Goal: Transaction & Acquisition: Purchase product/service

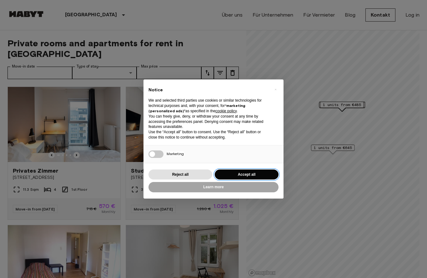
click at [260, 174] on button "Accept all" at bounding box center [247, 175] width 64 height 10
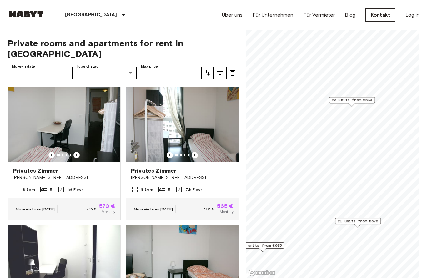
click at [353, 102] on span "23 units from €530" at bounding box center [352, 100] width 40 height 6
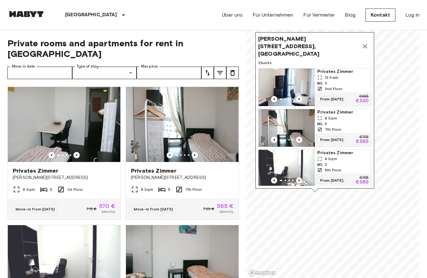
click at [367, 44] on icon "Map marker" at bounding box center [365, 46] width 4 height 4
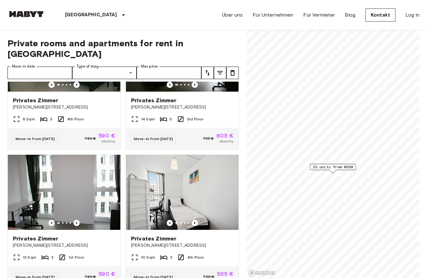
scroll to position [348, 0]
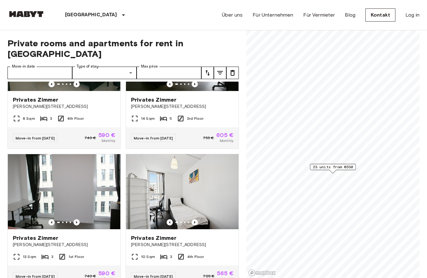
click at [104, 200] on img at bounding box center [64, 191] width 113 height 75
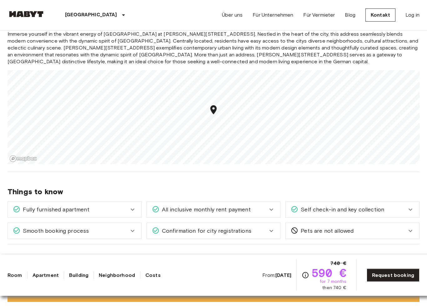
scroll to position [576, 0]
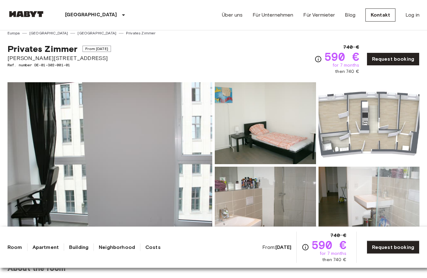
click at [197, 208] on img at bounding box center [110, 166] width 205 height 166
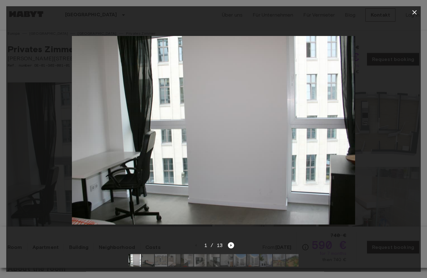
scroll to position [5, 0]
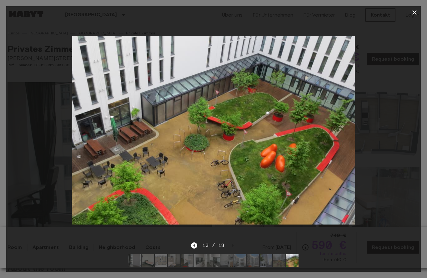
click at [415, 14] on icon "button" at bounding box center [415, 13] width 8 height 8
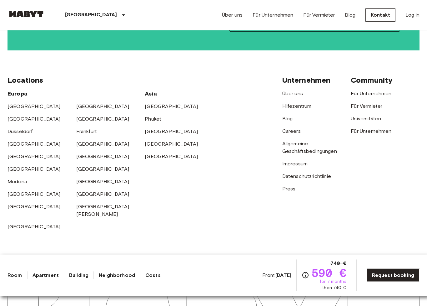
scroll to position [1511, 0]
click at [93, 98] on div "[GEOGRAPHIC_DATA]" at bounding box center [110, 104] width 69 height 13
click at [87, 103] on link "[GEOGRAPHIC_DATA]" at bounding box center [102, 106] width 53 height 6
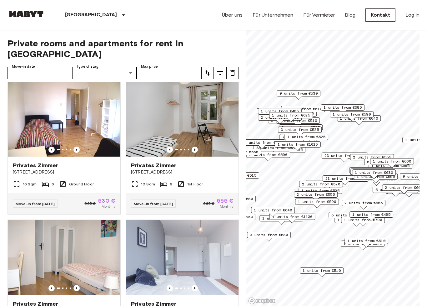
scroll to position [146, 0]
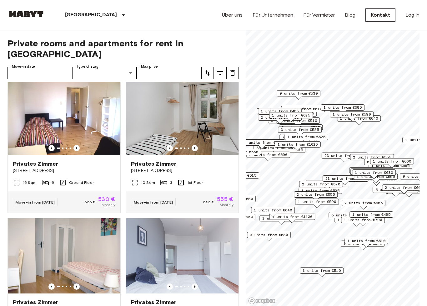
click at [104, 126] on img at bounding box center [64, 117] width 113 height 75
